Goal: Task Accomplishment & Management: Manage account settings

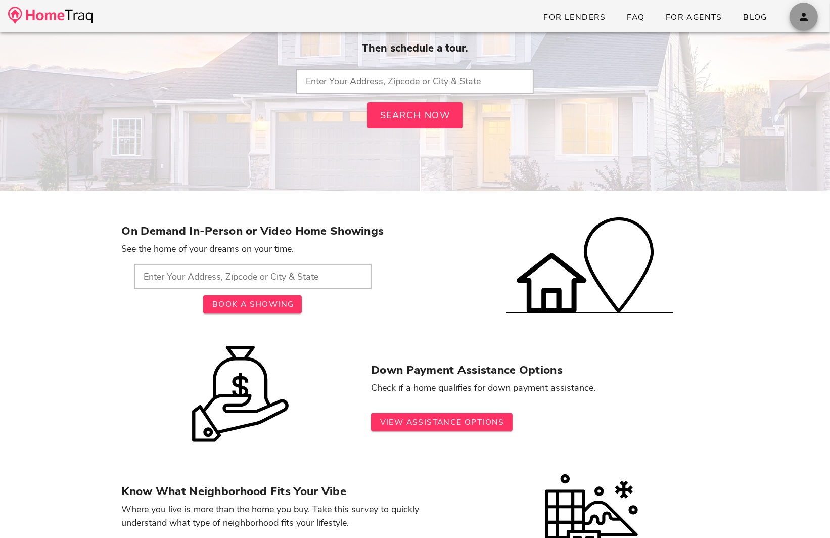
click at [805, 15] on icon "button" at bounding box center [803, 17] width 12 height 12
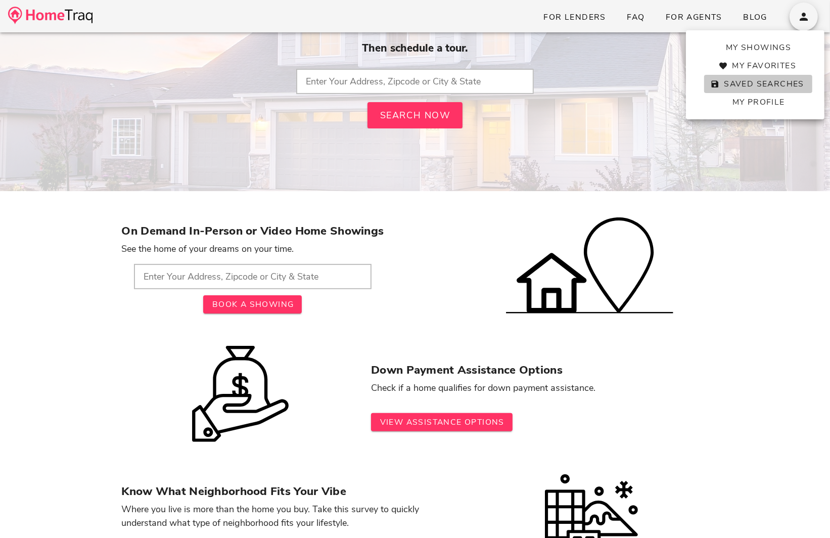
click at [760, 82] on span "Saved Searches" at bounding box center [758, 83] width 92 height 11
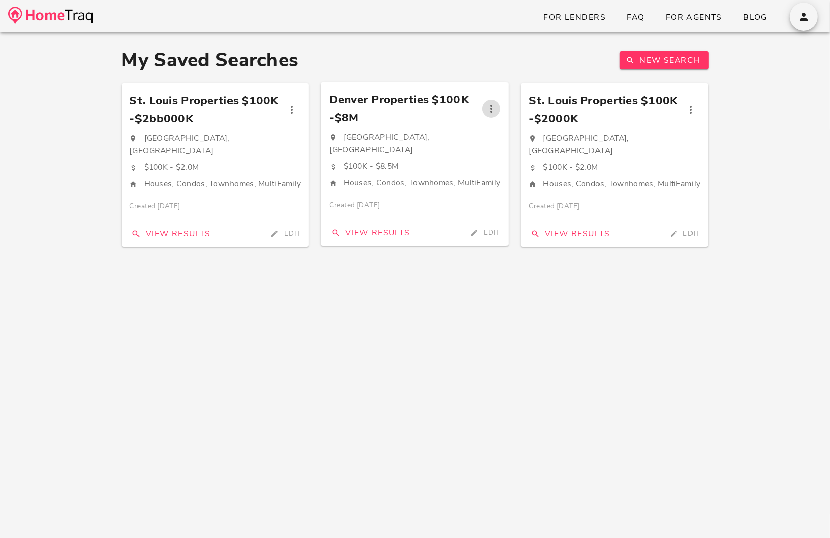
click at [491, 112] on icon "button" at bounding box center [491, 109] width 12 height 12
click at [489, 229] on span "Edit" at bounding box center [483, 232] width 33 height 10
